Goal: Information Seeking & Learning: Learn about a topic

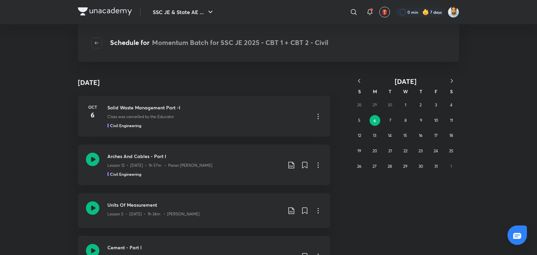
click at [360, 83] on icon "button" at bounding box center [359, 81] width 7 height 7
click at [392, 138] on button "16" at bounding box center [390, 135] width 11 height 11
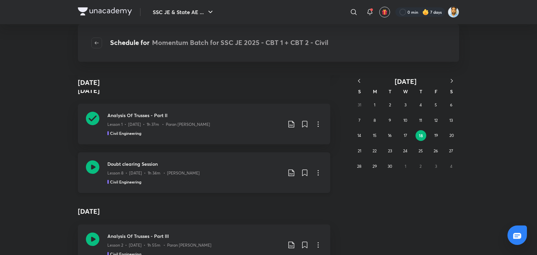
scroll to position [154656, 0]
click at [183, 179] on div "Civil Engineering" at bounding box center [194, 182] width 175 height 6
